Goal: Information Seeking & Learning: Learn about a topic

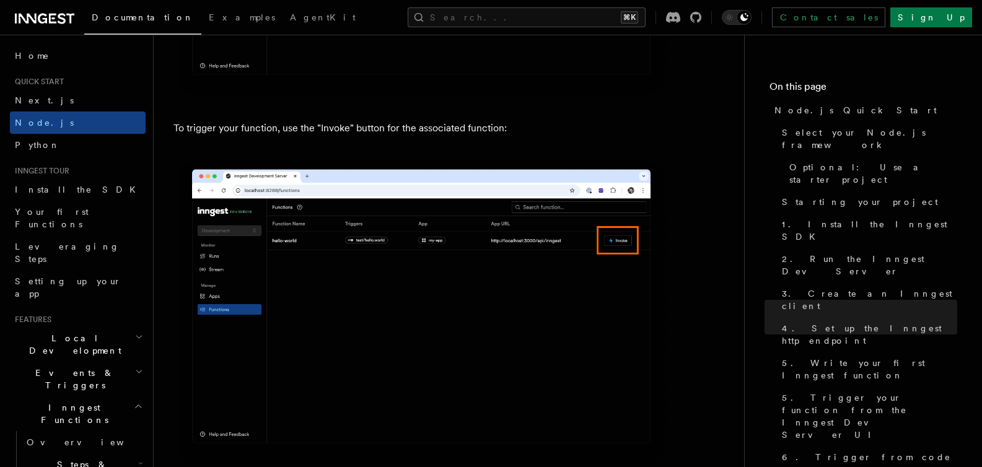
scroll to position [3525, 0]
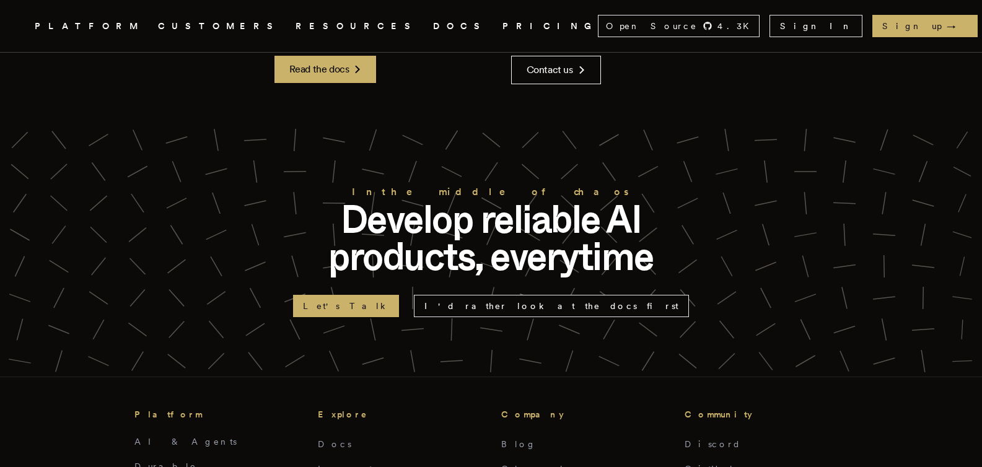
scroll to position [4386, 0]
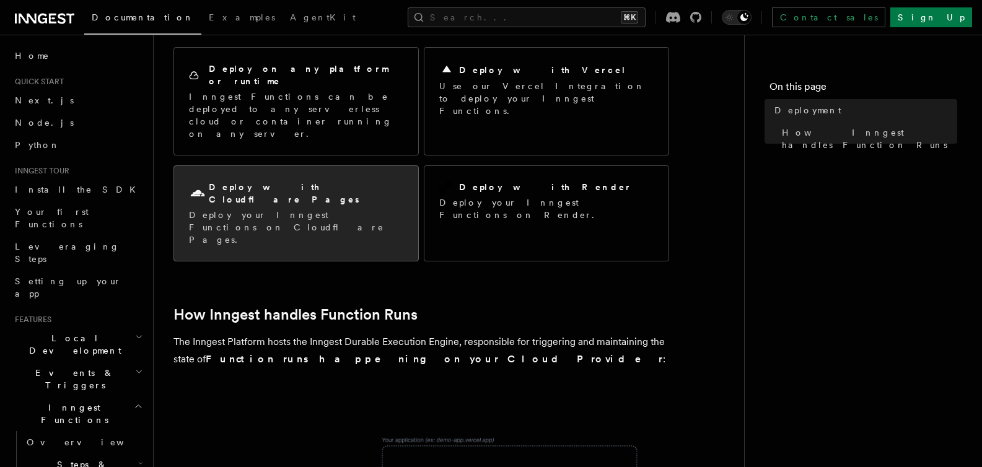
scroll to position [119, 0]
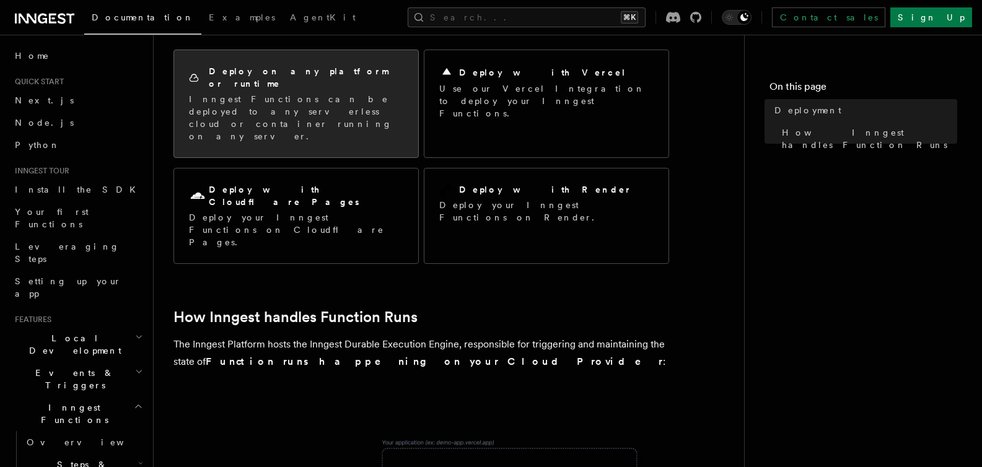
click at [354, 99] on p "Inngest Functions can be deployed to any serverless cloud or container running …" at bounding box center [296, 118] width 214 height 50
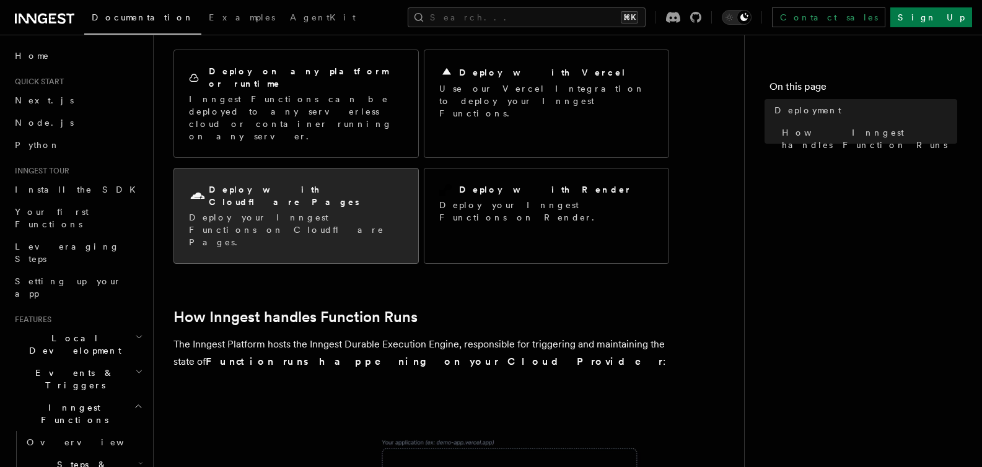
click at [320, 211] on p "Deploy your Inngest Functions on Cloudflare Pages." at bounding box center [296, 229] width 214 height 37
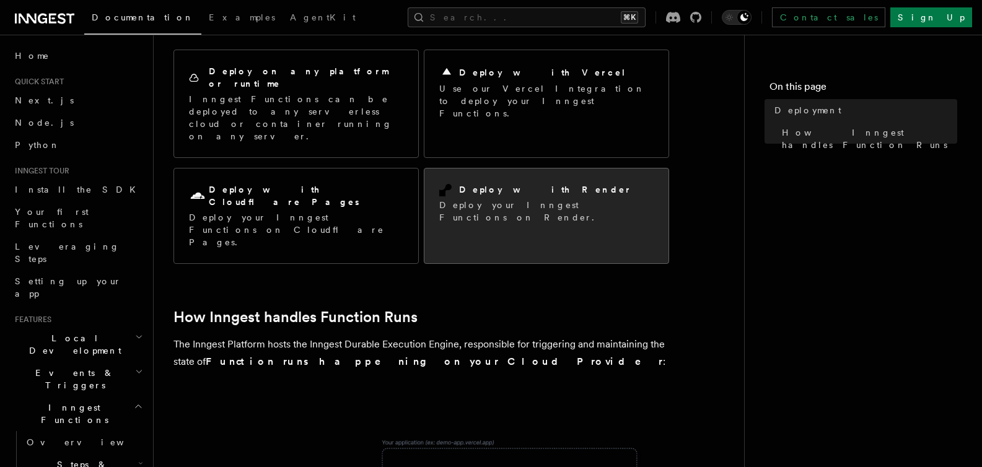
click at [550, 183] on div "Deploy with Render" at bounding box center [546, 189] width 214 height 13
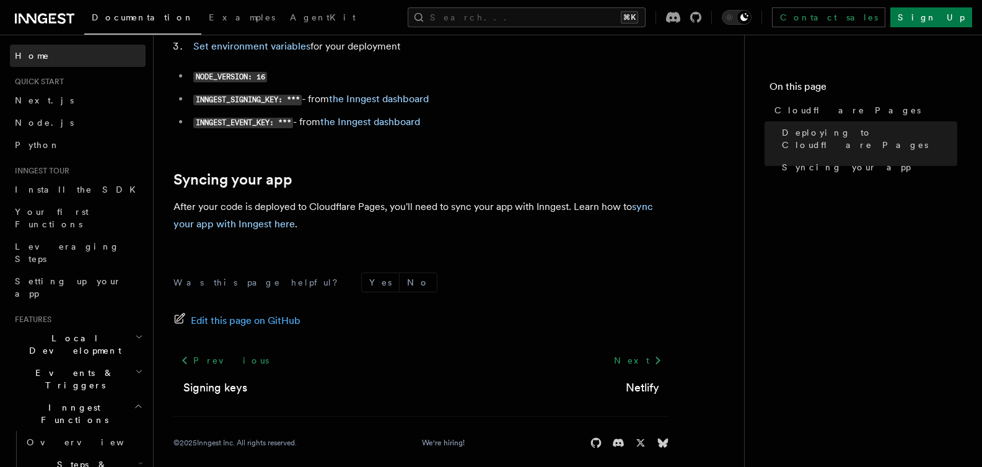
scroll to position [205, 0]
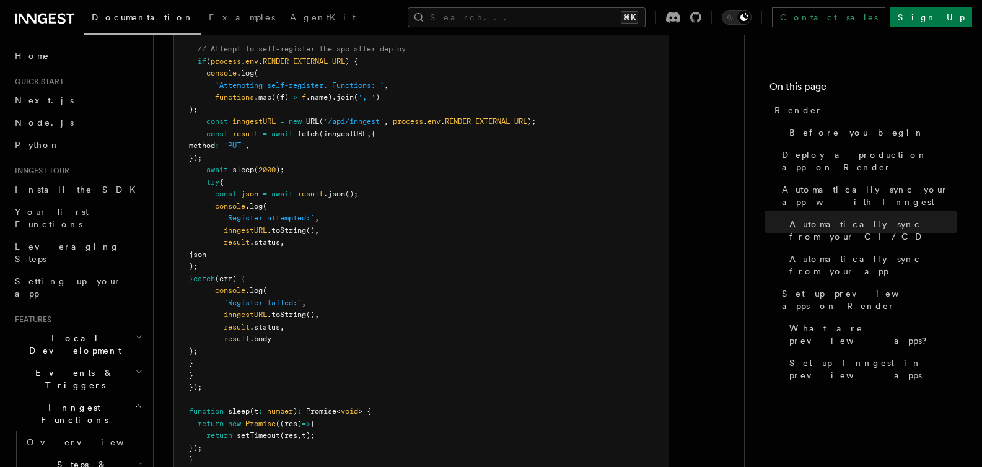
scroll to position [1383, 0]
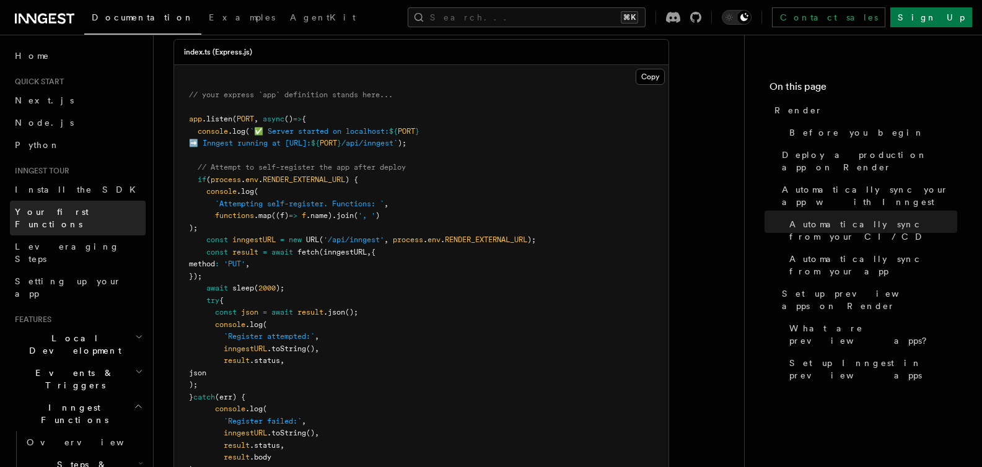
click at [86, 207] on span "Your first Functions" at bounding box center [52, 218] width 74 height 22
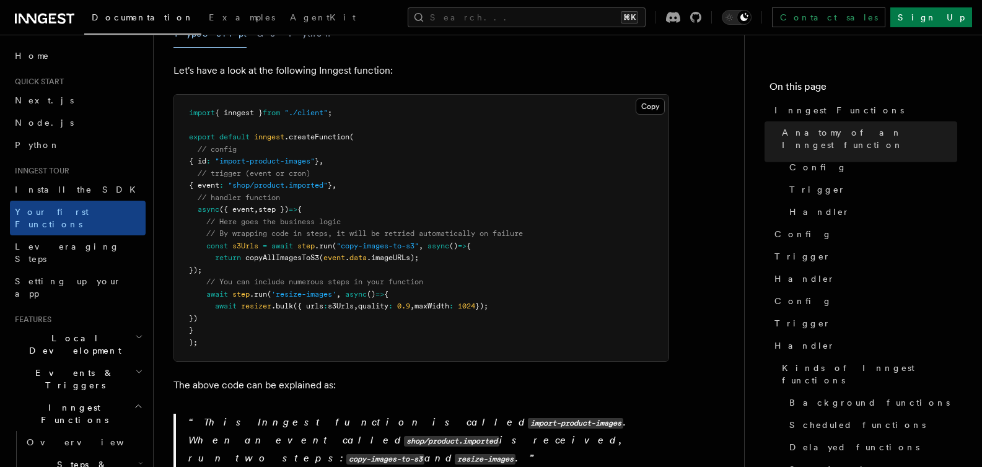
scroll to position [253, 0]
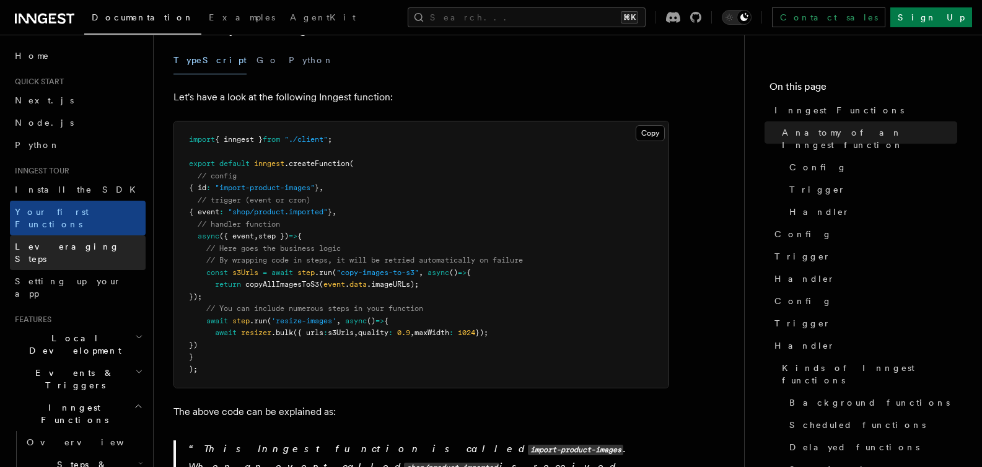
click at [101, 236] on link "Leveraging Steps" at bounding box center [78, 252] width 136 height 35
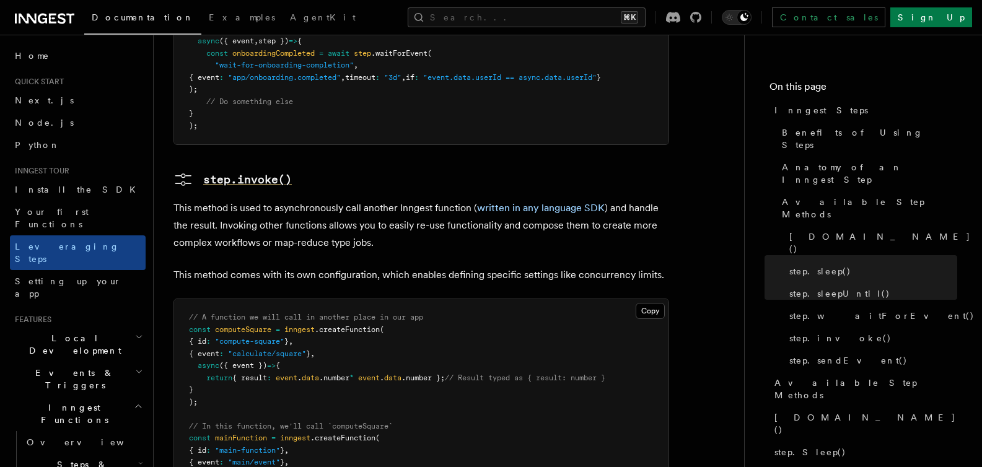
scroll to position [2100, 0]
click at [189, 169] on icon at bounding box center [183, 179] width 20 height 20
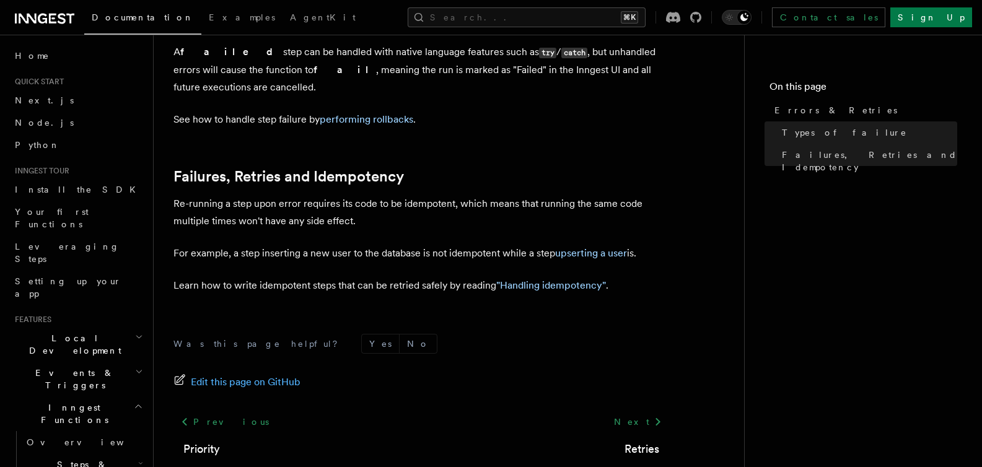
scroll to position [552, 0]
